Goal: Task Accomplishment & Management: Manage account settings

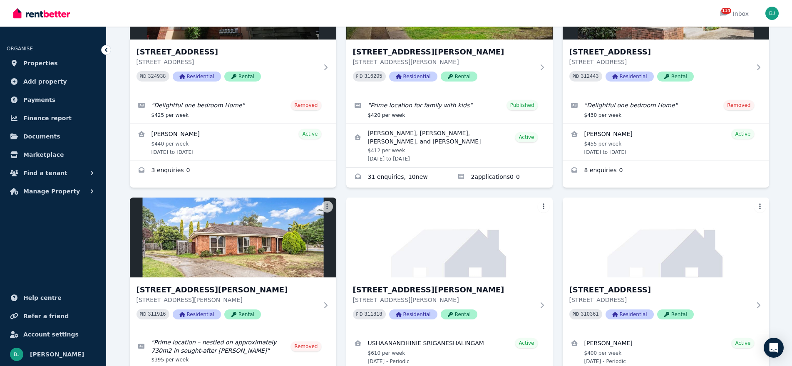
scroll to position [1081, 0]
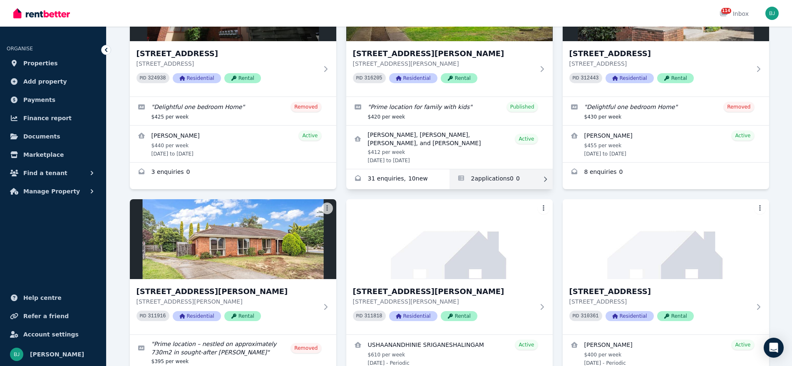
click at [482, 171] on link "Applications for 57 Hilton Way, Melton West" at bounding box center [500, 179] width 103 height 20
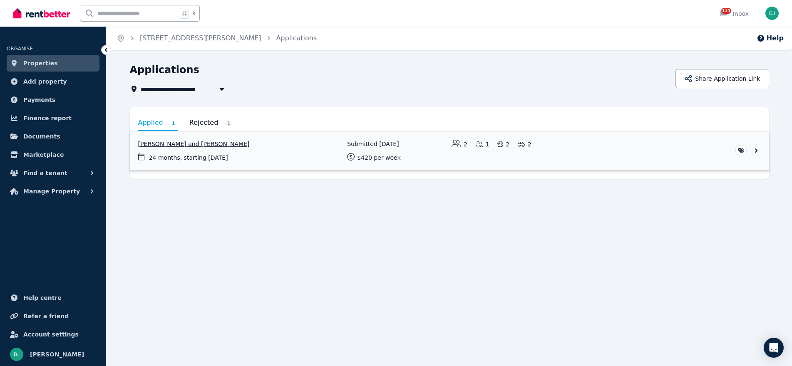
click at [191, 144] on link "View application: Bella Carr and Wade Smith" at bounding box center [449, 150] width 639 height 39
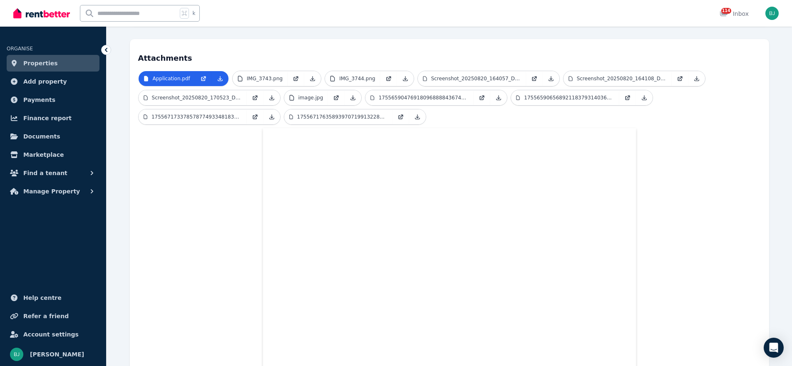
scroll to position [187, 0]
click at [297, 91] on link "image.jpg" at bounding box center [306, 98] width 44 height 15
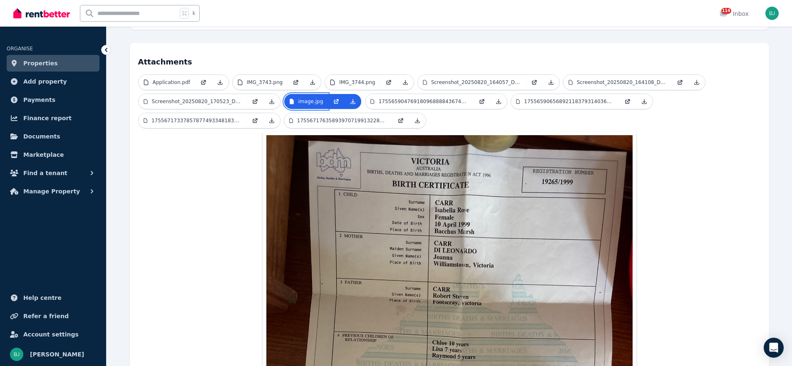
scroll to position [202, 0]
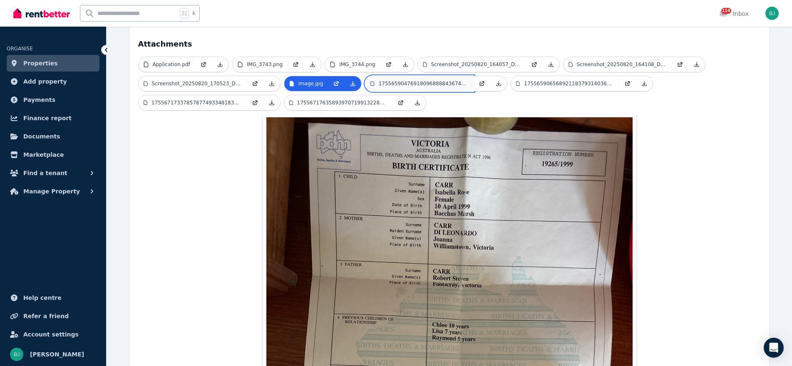
click at [448, 76] on link "1755659047691809688884367409140.jpg" at bounding box center [419, 83] width 108 height 15
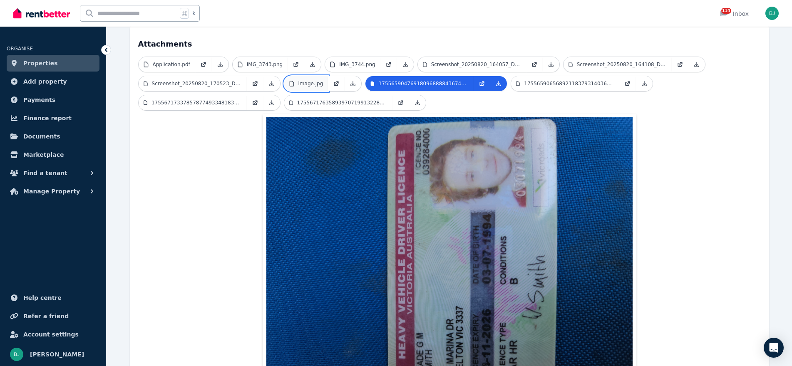
click at [313, 80] on p "image.jpg" at bounding box center [310, 83] width 25 height 7
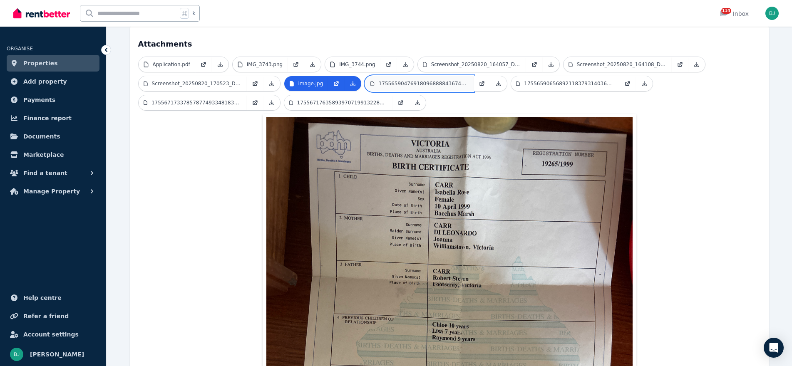
click at [399, 80] on p "1755659047691809688884367409140.jpg" at bounding box center [424, 83] width 90 height 7
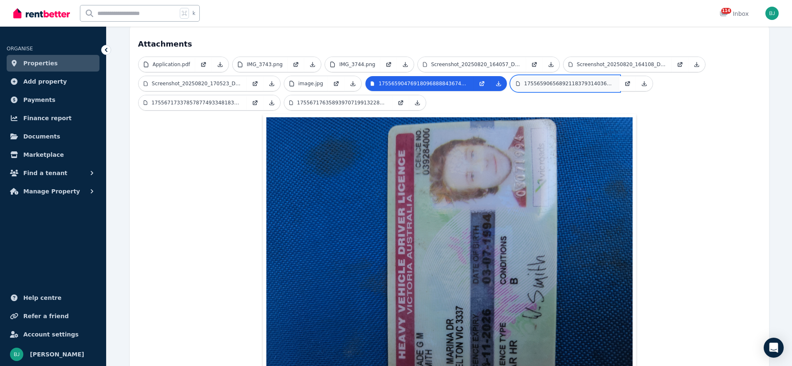
click at [562, 80] on p "17556590656892118379314036679598.jpg" at bounding box center [569, 83] width 90 height 7
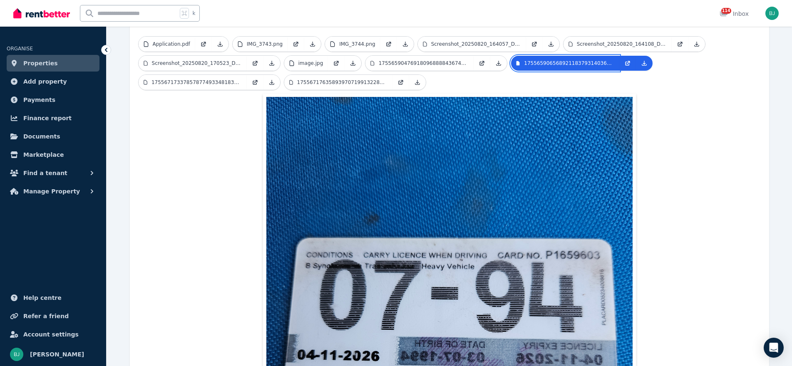
scroll to position [183, 0]
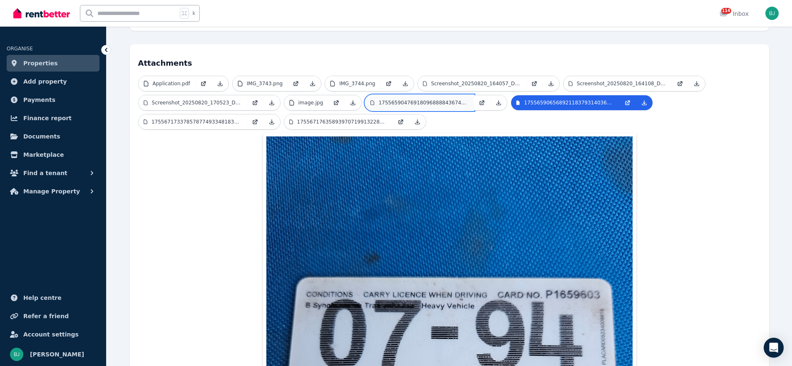
click at [431, 99] on p "1755659047691809688884367409140.jpg" at bounding box center [424, 102] width 90 height 7
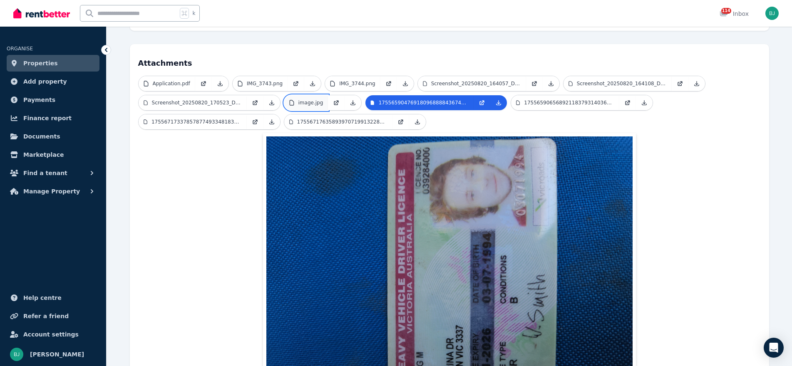
click at [307, 99] on p "image.jpg" at bounding box center [310, 102] width 25 height 7
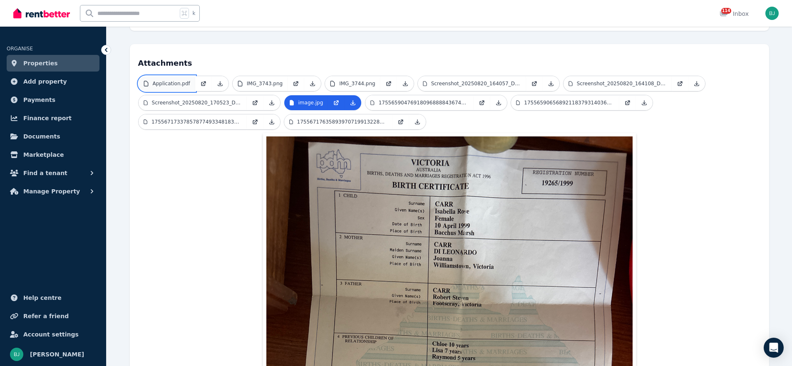
click at [177, 76] on link "Application.pdf" at bounding box center [167, 83] width 57 height 15
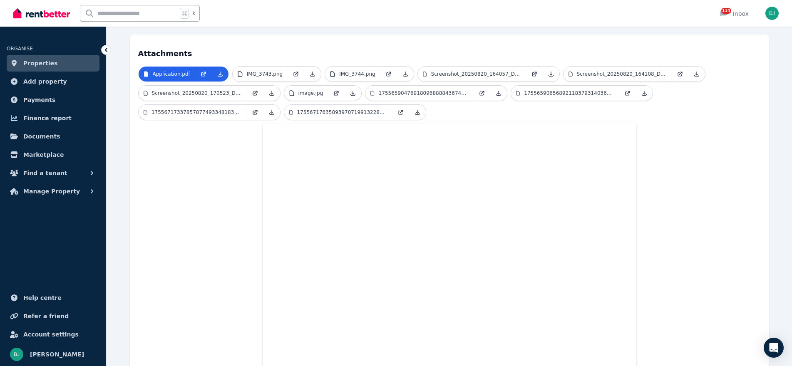
scroll to position [188, 0]
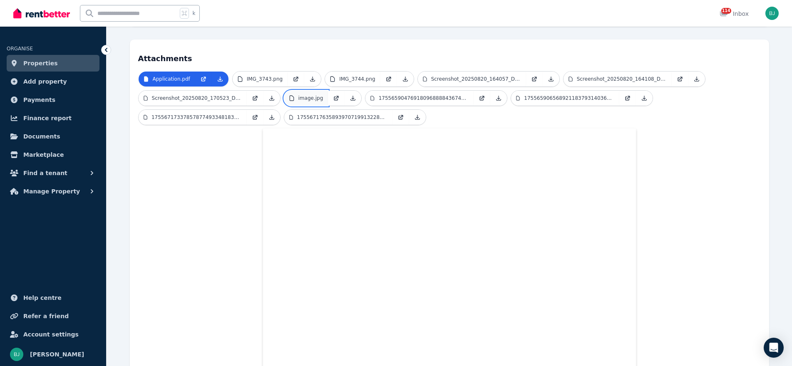
click at [313, 95] on p "image.jpg" at bounding box center [310, 98] width 25 height 7
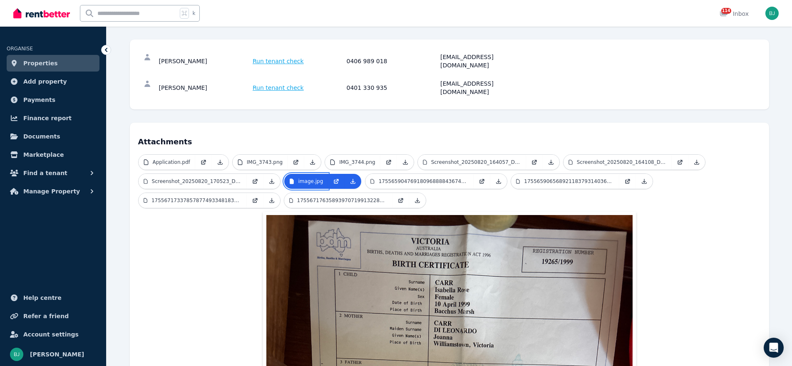
scroll to position [104, 0]
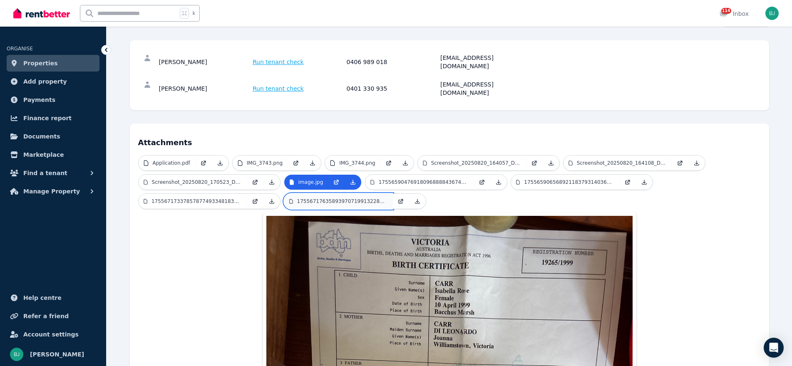
click at [357, 194] on link "17556717635893970719913228948369.jpg" at bounding box center [338, 201] width 108 height 15
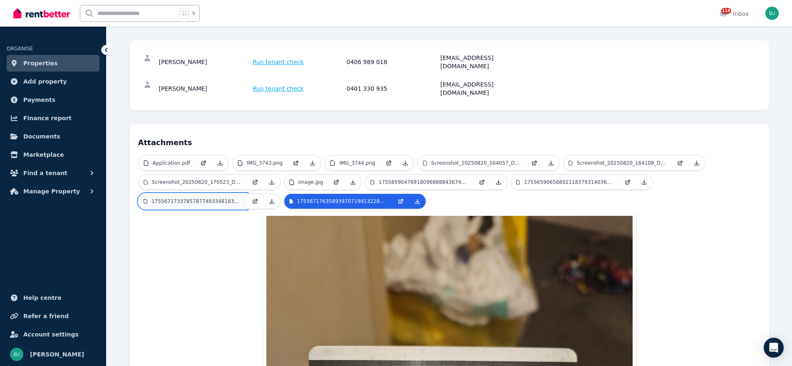
click at [226, 198] on p "1755671733785787749334818337388.jpg" at bounding box center [196, 201] width 90 height 7
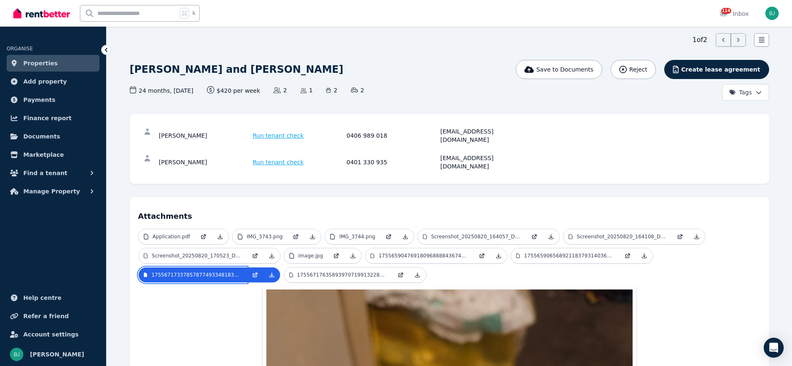
scroll to position [24, 0]
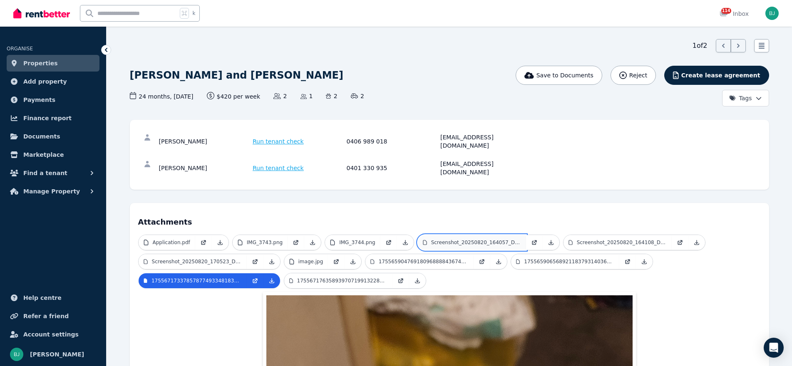
click at [487, 235] on link "Screenshot_20250820_164057_Drive.jpg" at bounding box center [472, 242] width 108 height 15
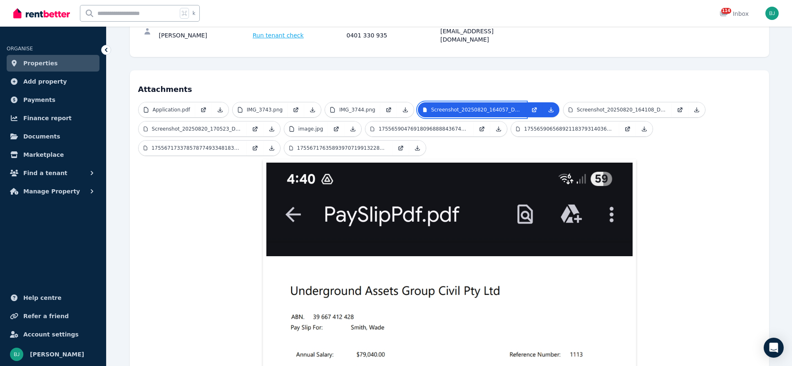
scroll to position [134, 0]
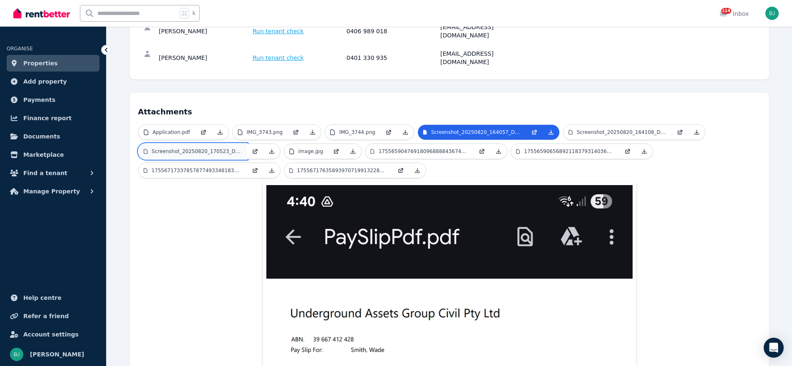
click at [216, 148] on p "Screenshot_20250820_170523_Drive.jpg" at bounding box center [197, 151] width 90 height 7
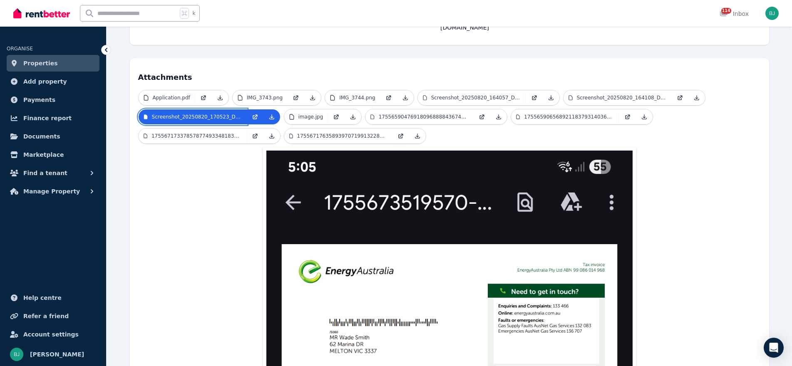
scroll to position [132, 0]
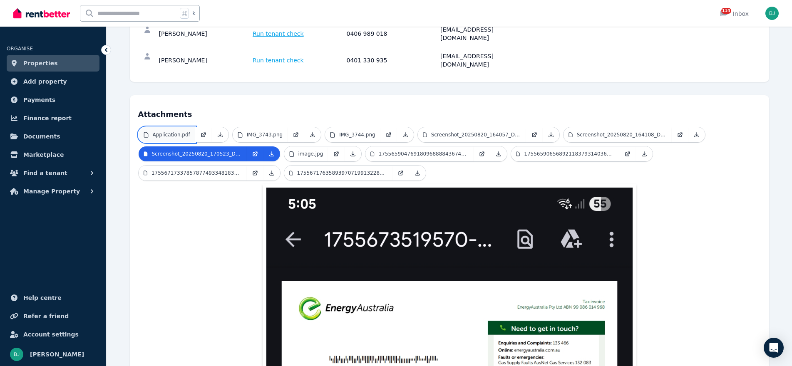
click at [175, 131] on p "Application.pdf" at bounding box center [171, 134] width 37 height 7
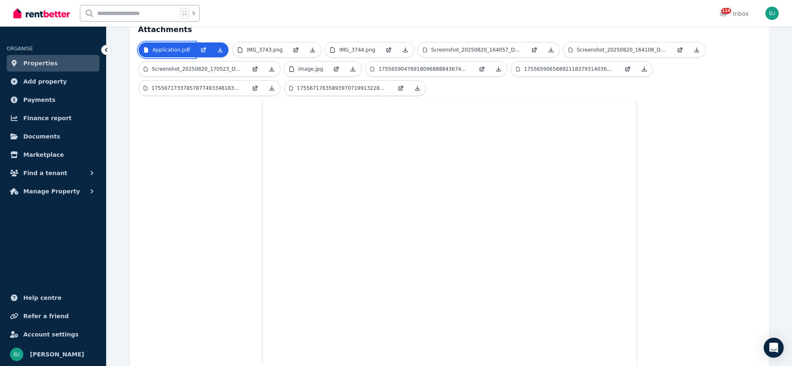
scroll to position [204, 0]
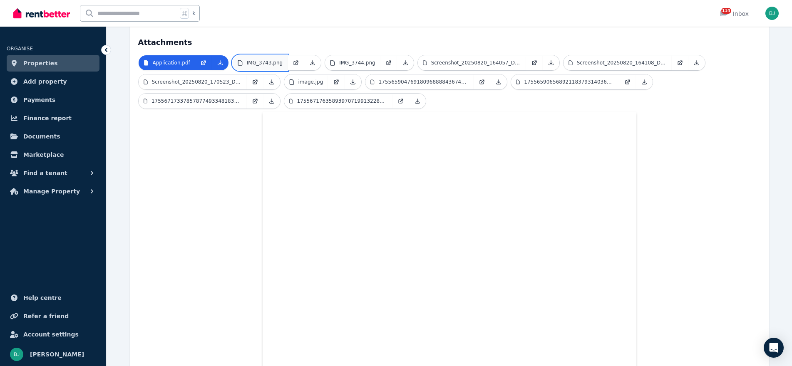
click at [271, 59] on p "IMG_3743.png" at bounding box center [265, 62] width 36 height 7
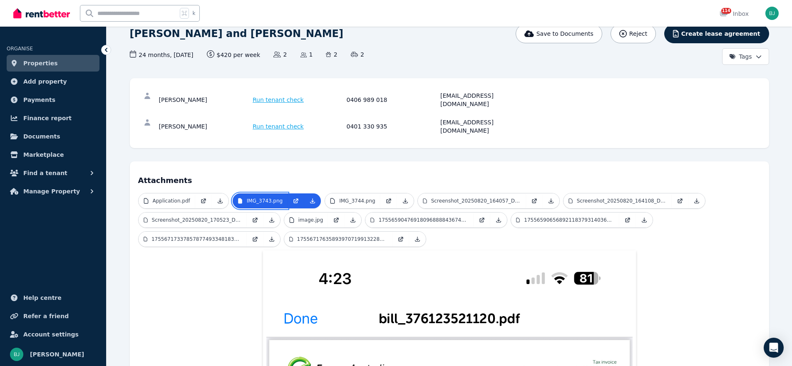
scroll to position [42, 0]
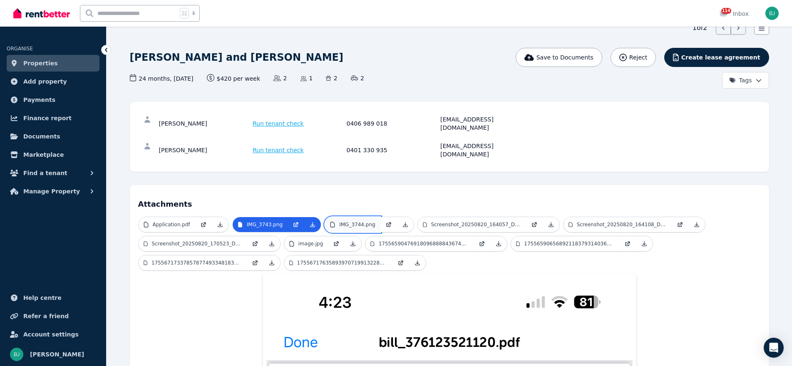
click at [365, 221] on p "IMG_3744.png" at bounding box center [357, 224] width 36 height 7
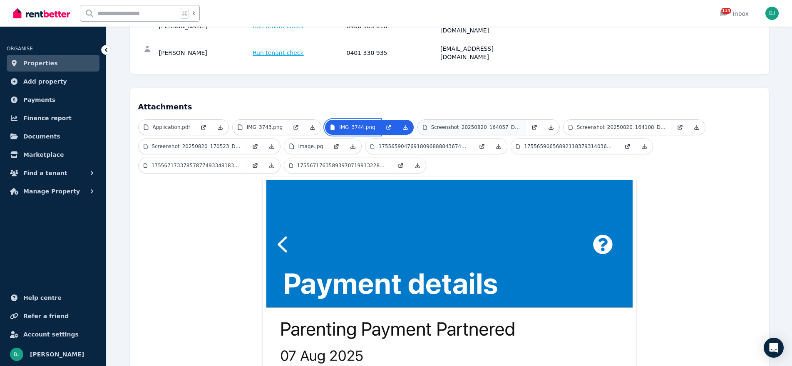
scroll to position [123, 0]
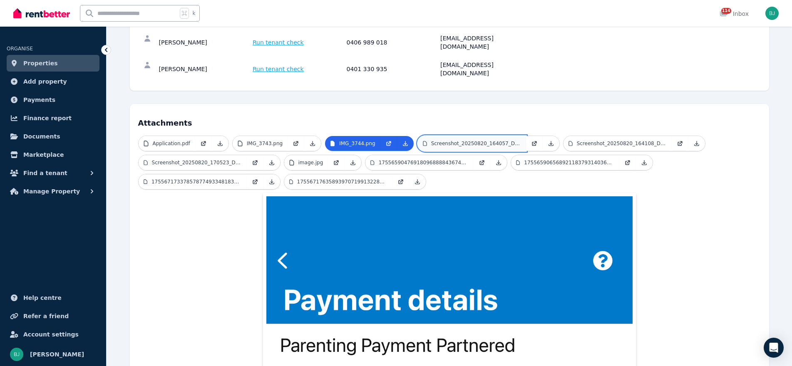
click at [469, 140] on p "Screenshot_20250820_164057_Drive.jpg" at bounding box center [476, 143] width 90 height 7
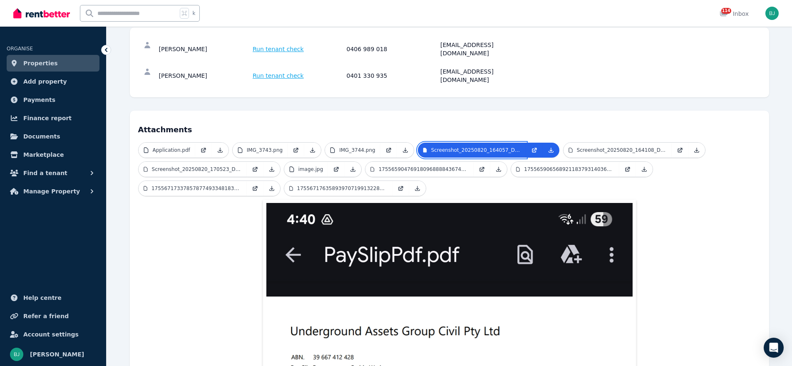
scroll to position [46, 0]
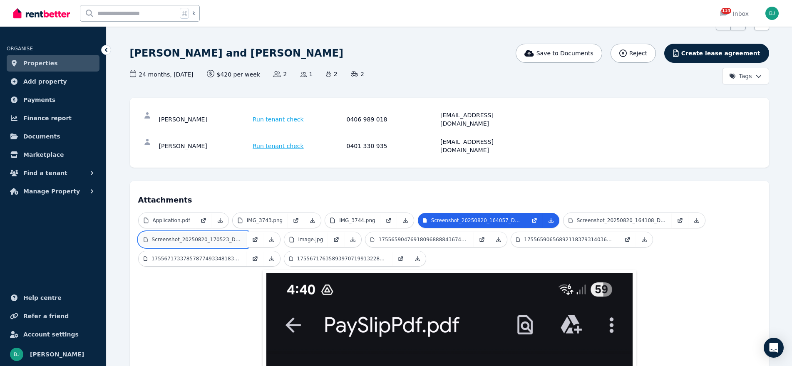
click at [207, 236] on p "Screenshot_20250820_170523_Drive.jpg" at bounding box center [197, 239] width 90 height 7
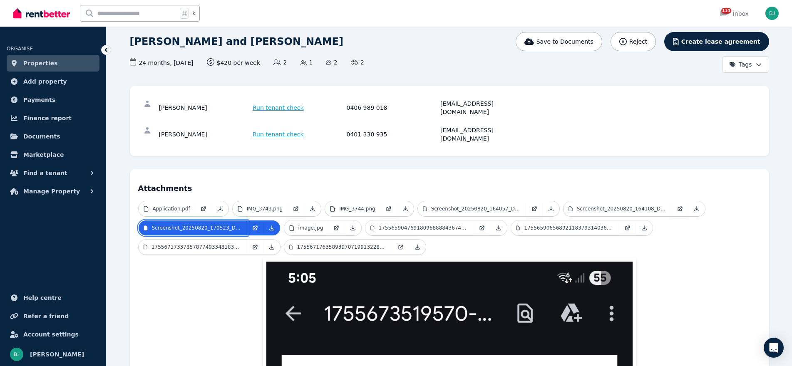
scroll to position [60, 0]
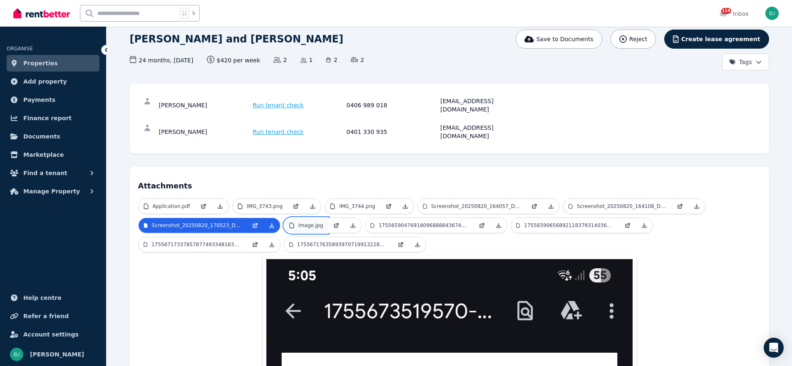
click at [313, 222] on p "image.jpg" at bounding box center [310, 225] width 25 height 7
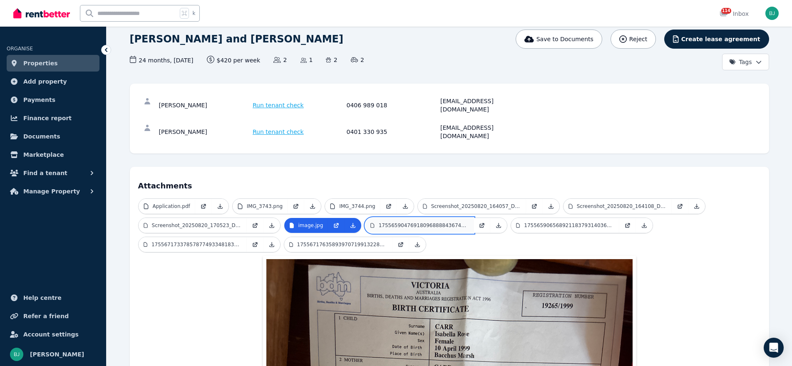
click at [426, 218] on link "1755659047691809688884367409140.jpg" at bounding box center [419, 225] width 108 height 15
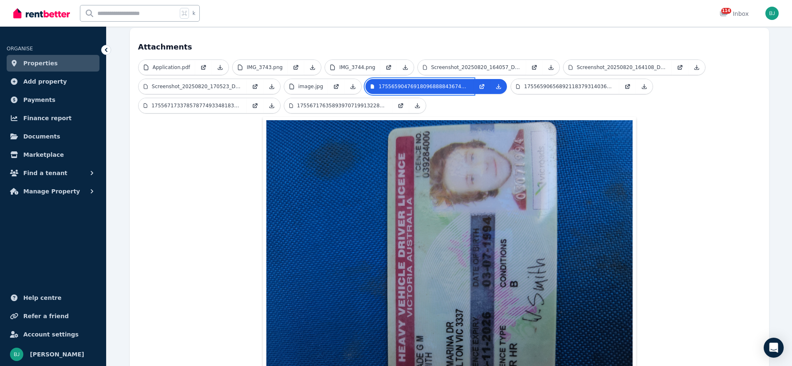
scroll to position [210, 0]
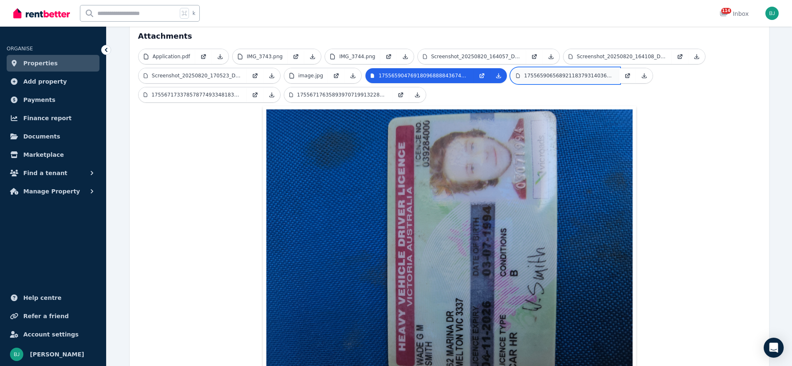
click at [543, 72] on p "17556590656892118379314036679598.jpg" at bounding box center [569, 75] width 90 height 7
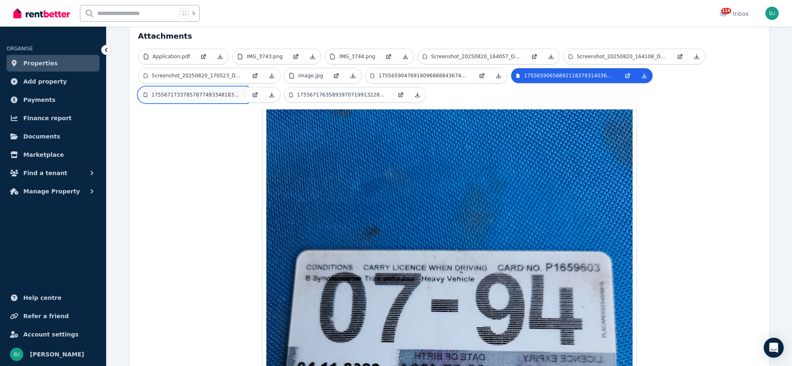
click at [189, 92] on p "1755671733785787749334818337388.jpg" at bounding box center [196, 95] width 90 height 7
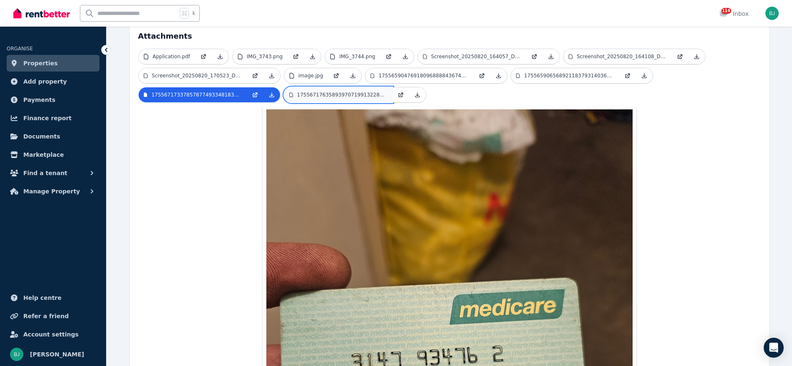
click at [315, 92] on p "17556717635893970719913228948369.jpg" at bounding box center [342, 95] width 90 height 7
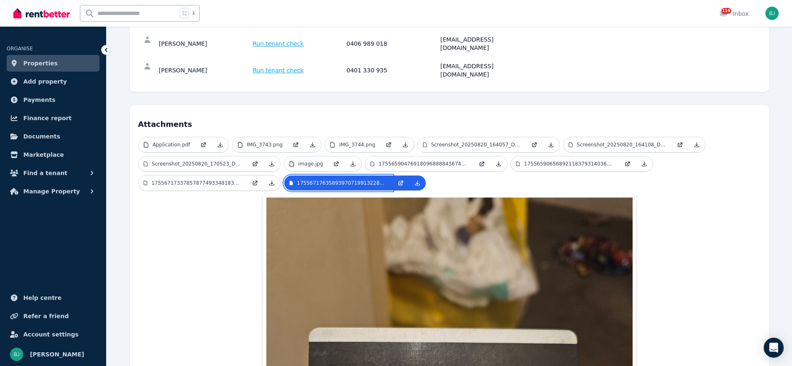
scroll to position [121, 0]
click at [169, 142] on p "Application.pdf" at bounding box center [171, 145] width 37 height 7
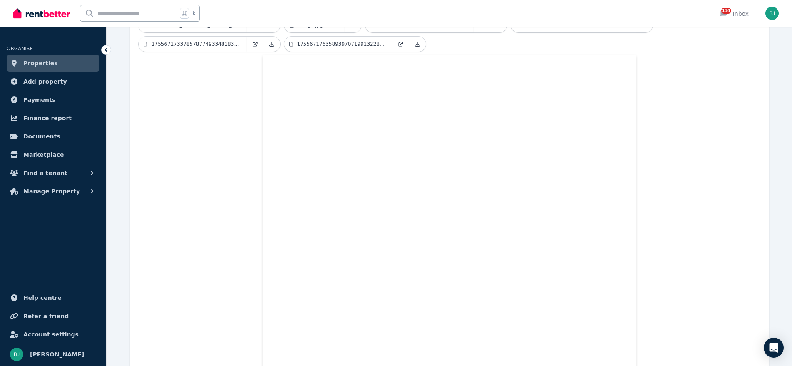
scroll to position [193, 0]
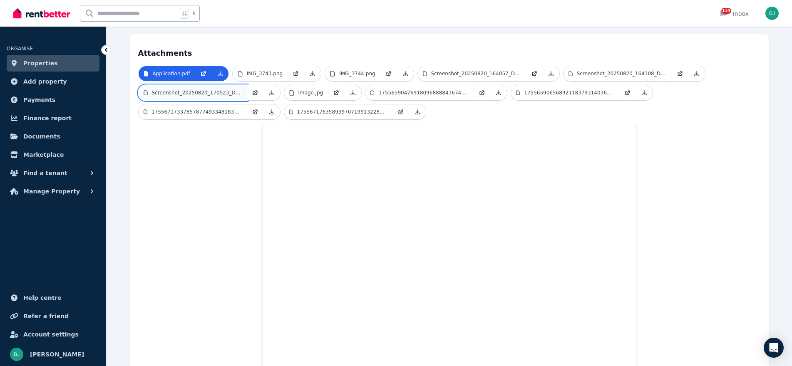
click at [204, 85] on link "Screenshot_20250820_170523_Drive.jpg" at bounding box center [193, 92] width 108 height 15
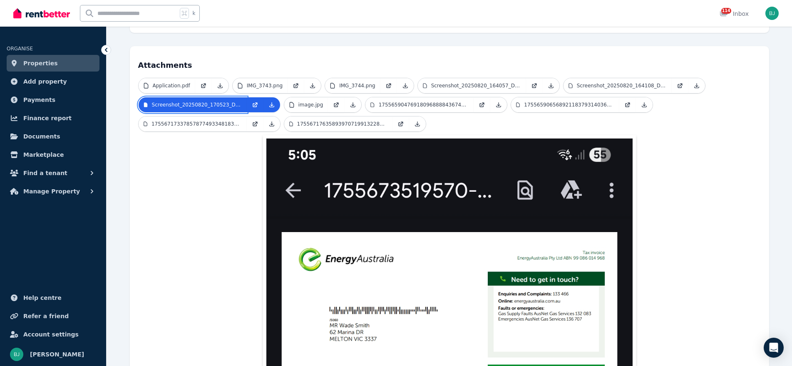
scroll to position [110, 0]
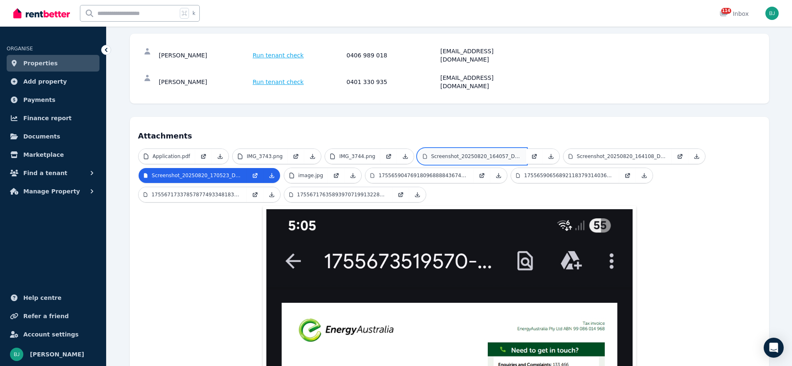
click at [485, 149] on link "Screenshot_20250820_164057_Drive.jpg" at bounding box center [472, 156] width 108 height 15
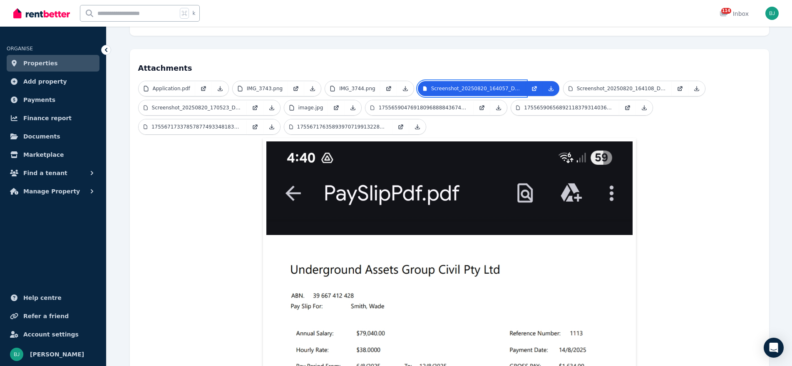
scroll to position [177, 0]
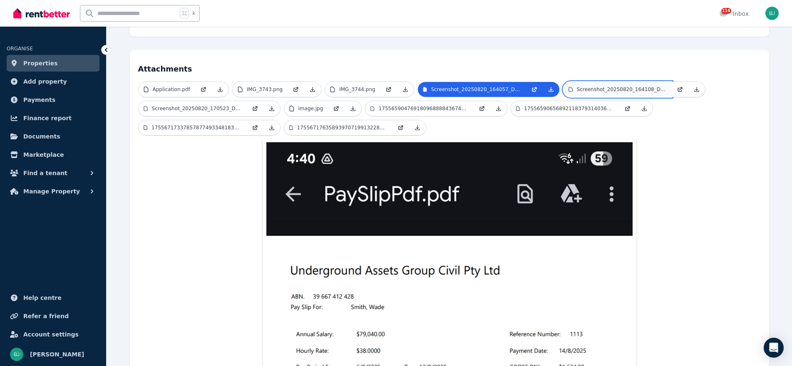
click at [588, 82] on link "Screenshot_20250820_164108_Drive.jpg" at bounding box center [617, 89] width 108 height 15
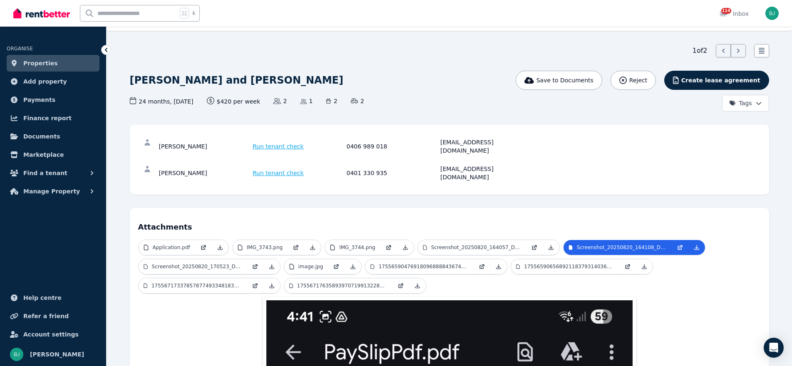
scroll to position [0, 0]
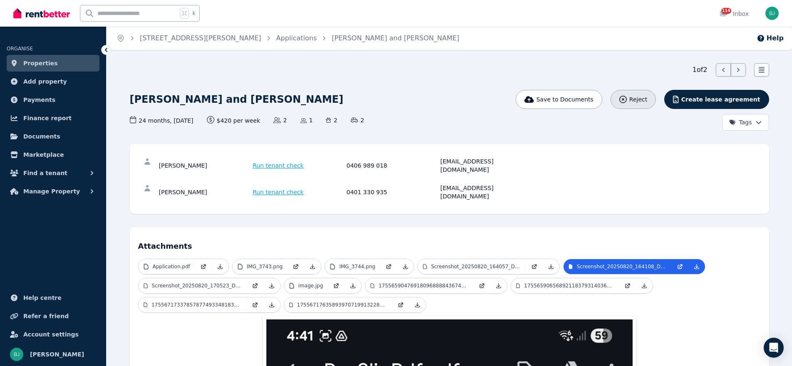
click at [641, 105] on button "Reject" at bounding box center [632, 99] width 45 height 19
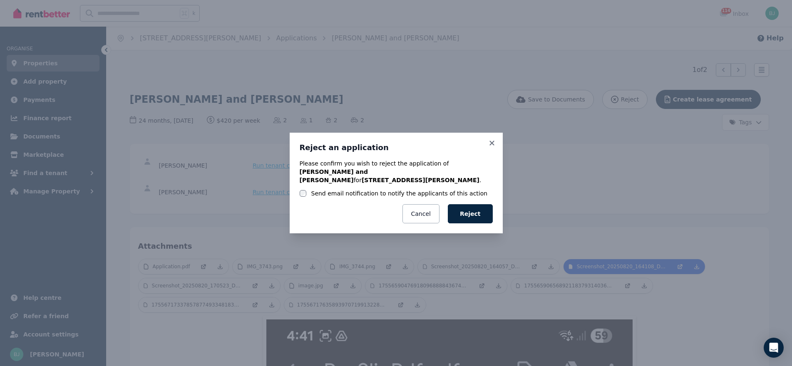
click at [408, 193] on label "Send email notification to notify the applicants of this action" at bounding box center [399, 193] width 176 height 8
click at [472, 208] on button "Reject" at bounding box center [470, 213] width 45 height 19
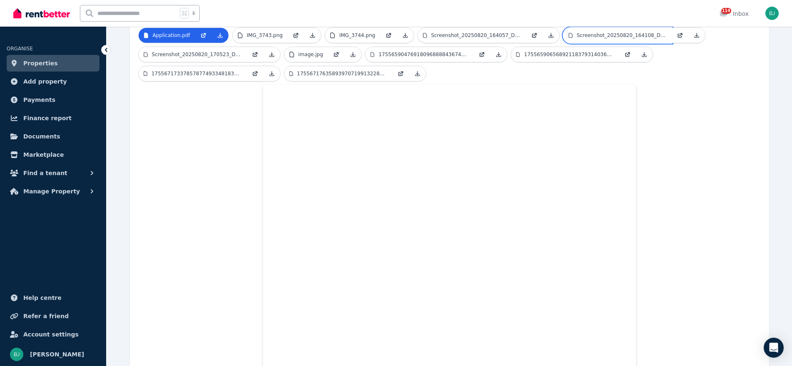
scroll to position [300, 0]
